Goal: Information Seeking & Learning: Learn about a topic

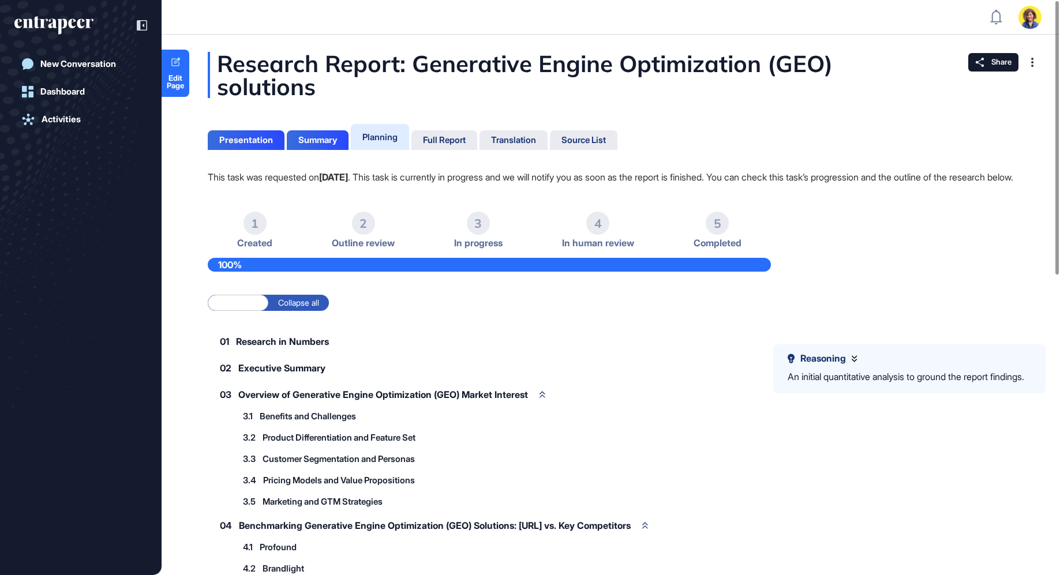
click at [480, 146] on div "Full Report" at bounding box center [514, 140] width 68 height 20
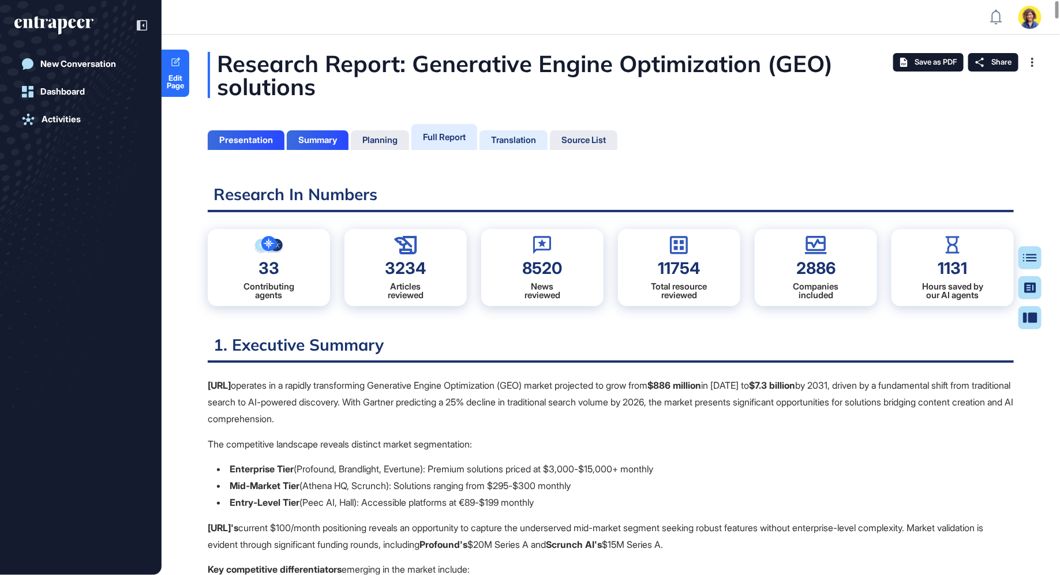
scroll to position [518, 3]
click at [550, 146] on div "Translation" at bounding box center [584, 140] width 68 height 20
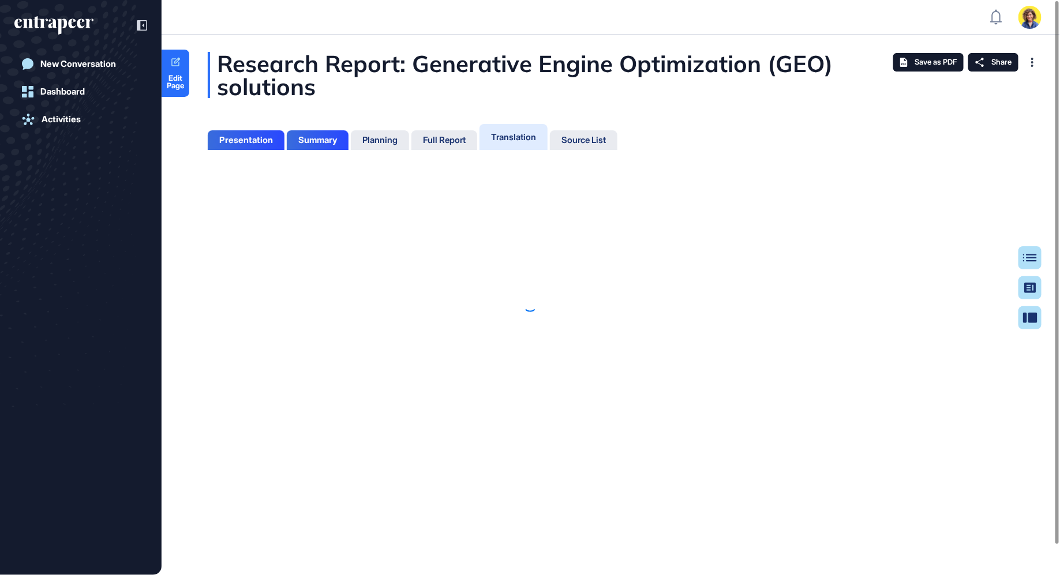
scroll to position [5, 1]
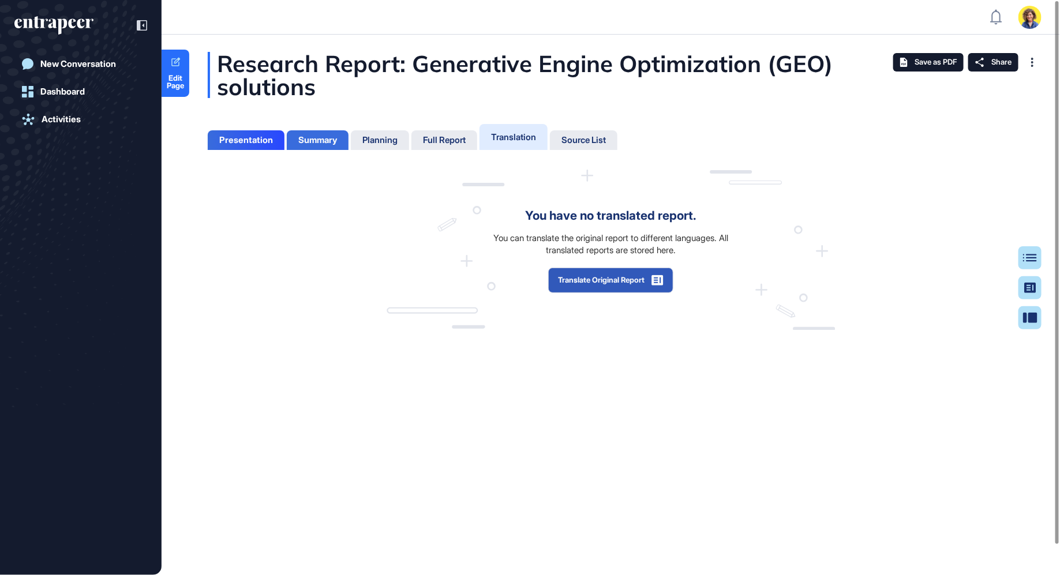
click at [308, 136] on div "Summary" at bounding box center [317, 140] width 39 height 10
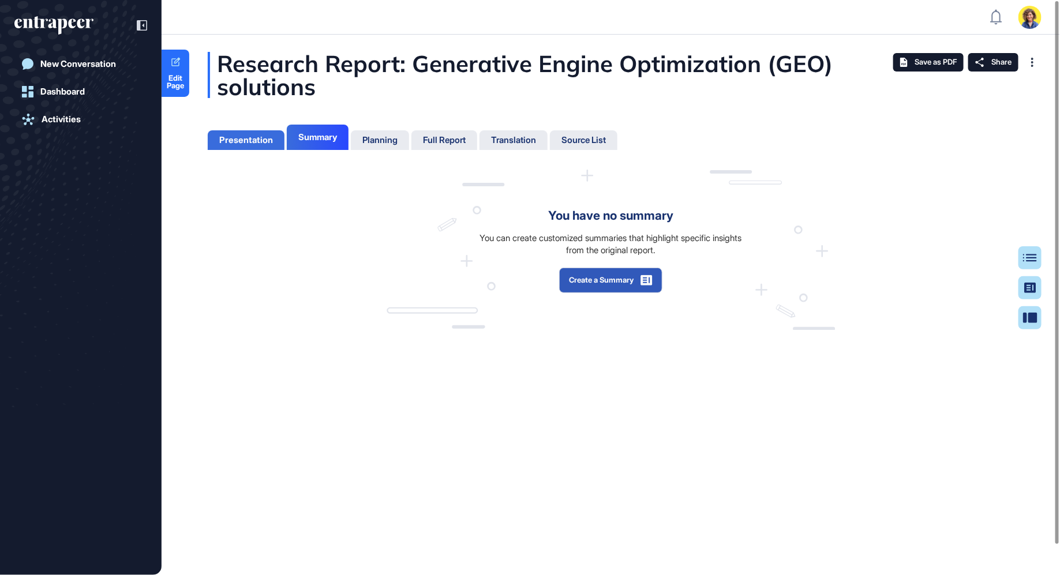
scroll to position [5, 1]
click at [233, 141] on div "Presentation" at bounding box center [246, 140] width 54 height 10
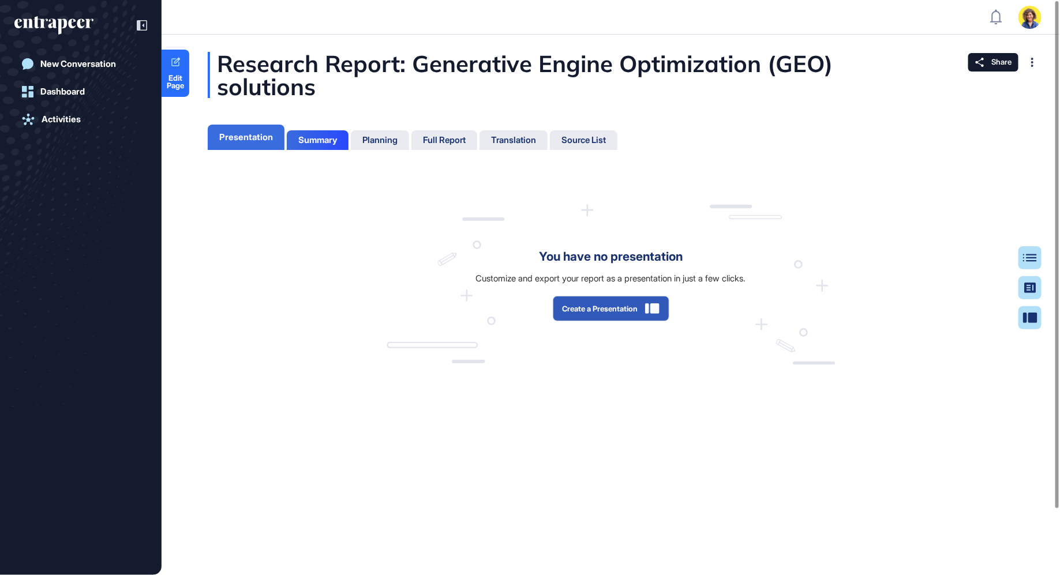
scroll to position [5, 1]
